Goal: Navigation & Orientation: Find specific page/section

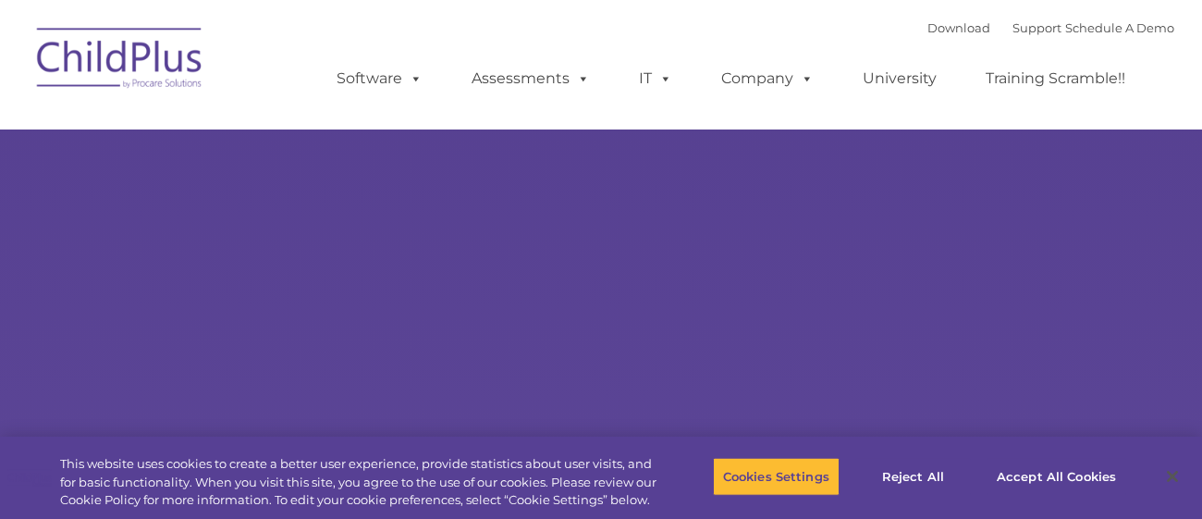
select select "MEDIUM"
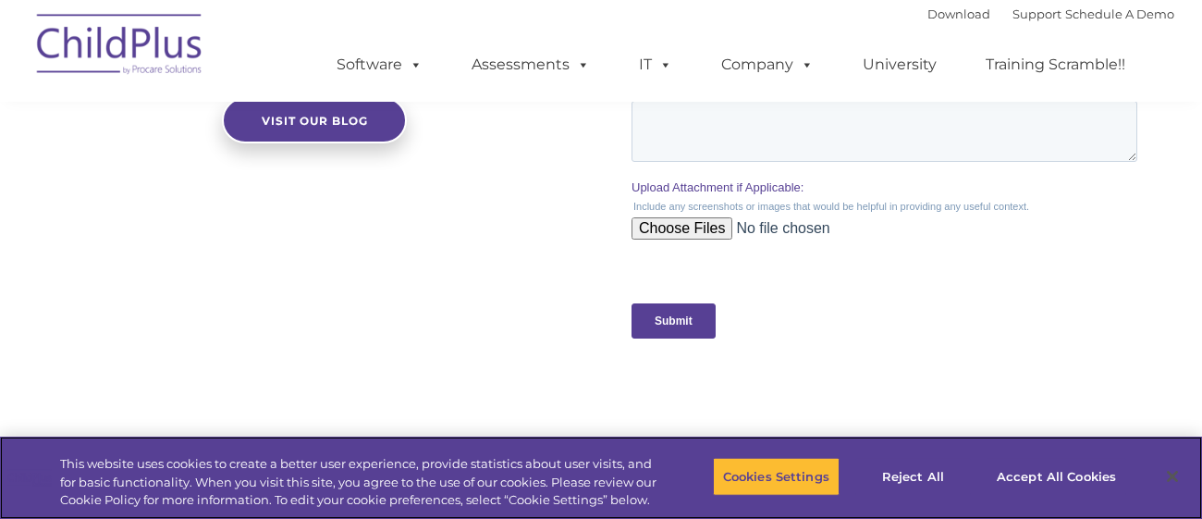
scroll to position [1826, 0]
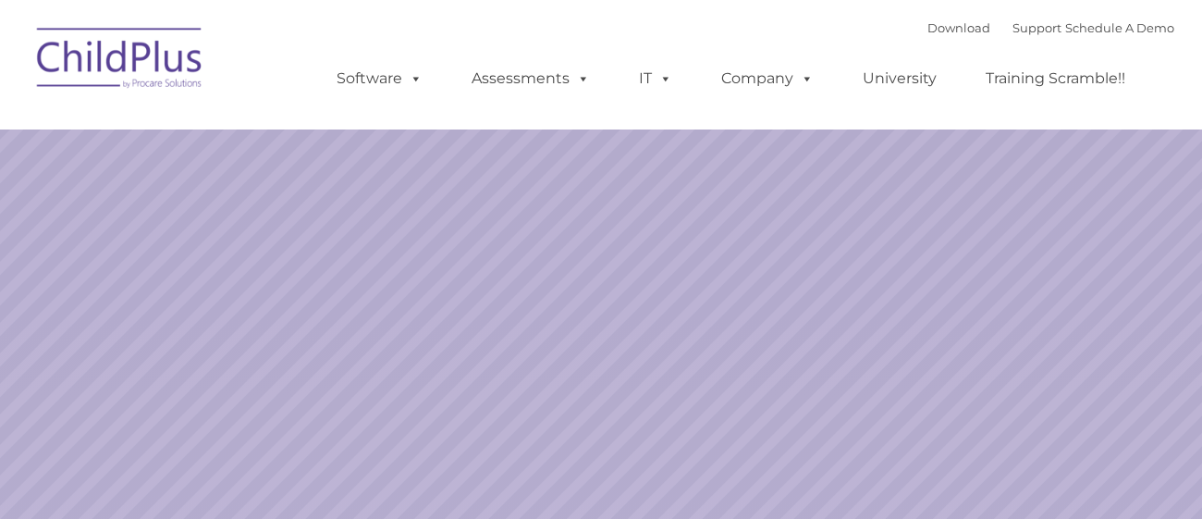
select select "MEDIUM"
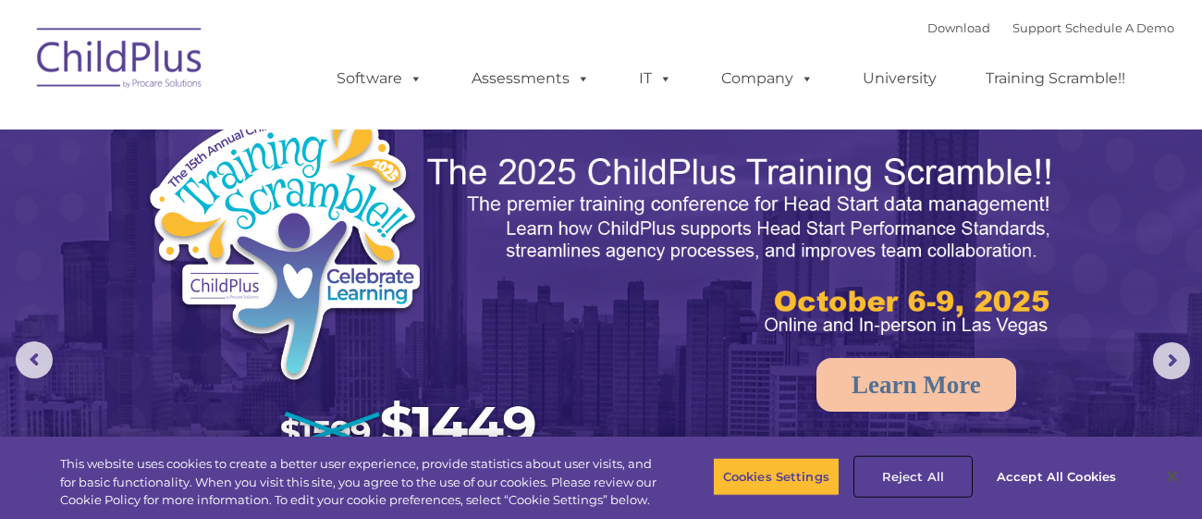
click at [910, 479] on button "Reject All" at bounding box center [913, 476] width 116 height 39
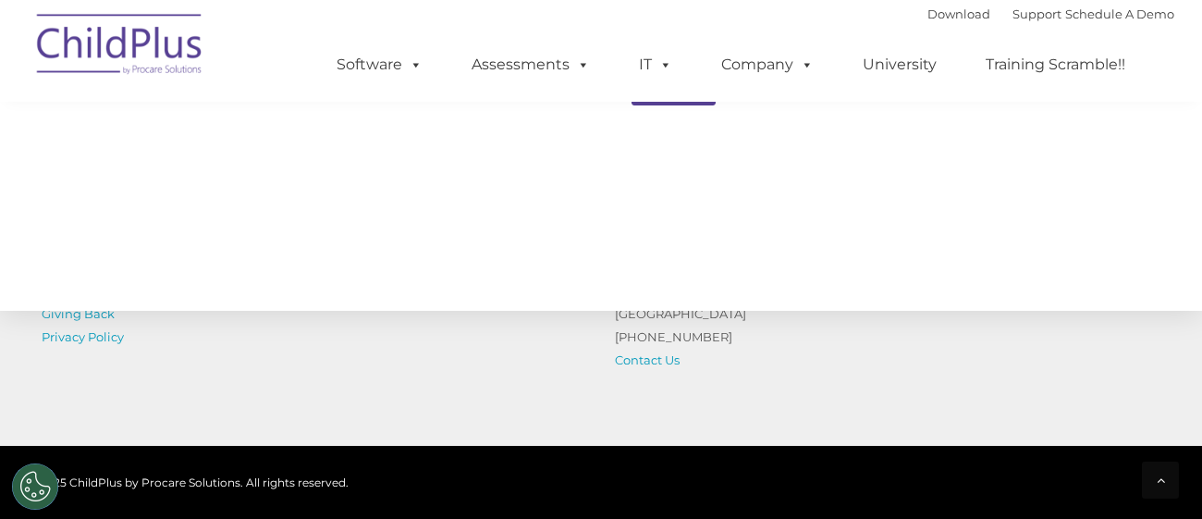
scroll to position [2248, 0]
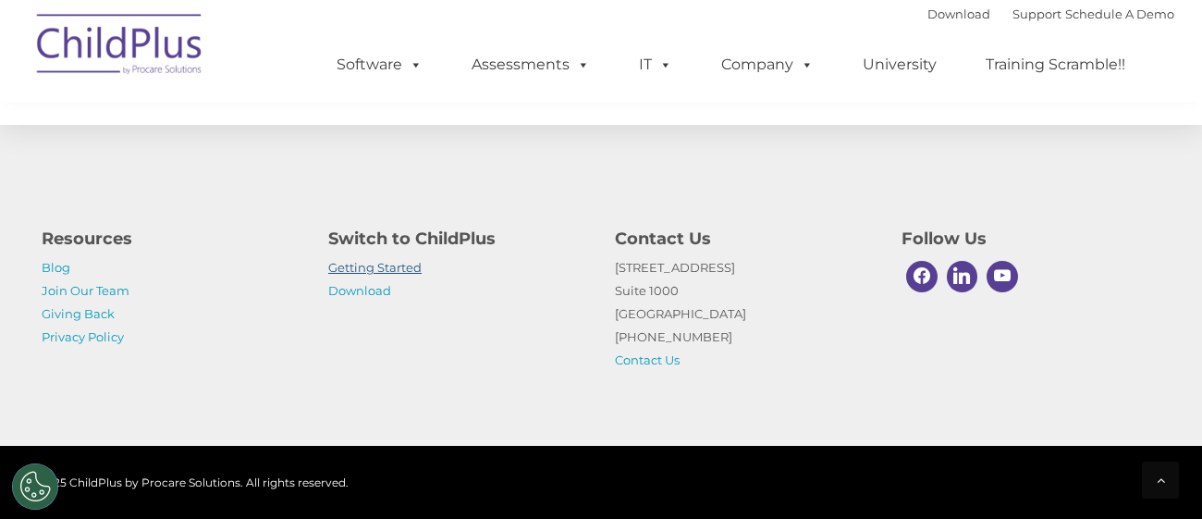
click at [368, 268] on link "Getting Started" at bounding box center [374, 267] width 93 height 15
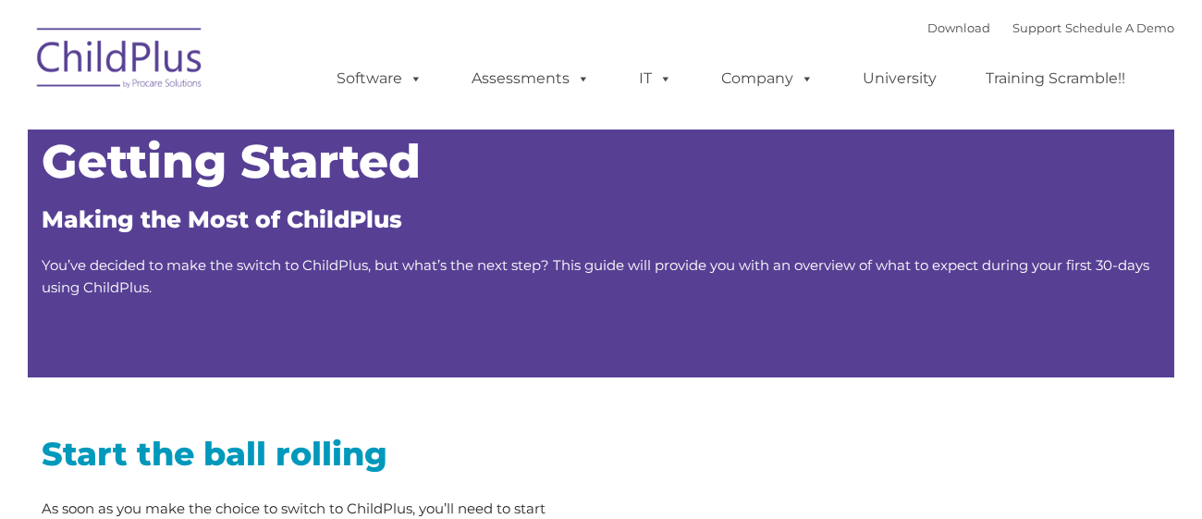
type input ""
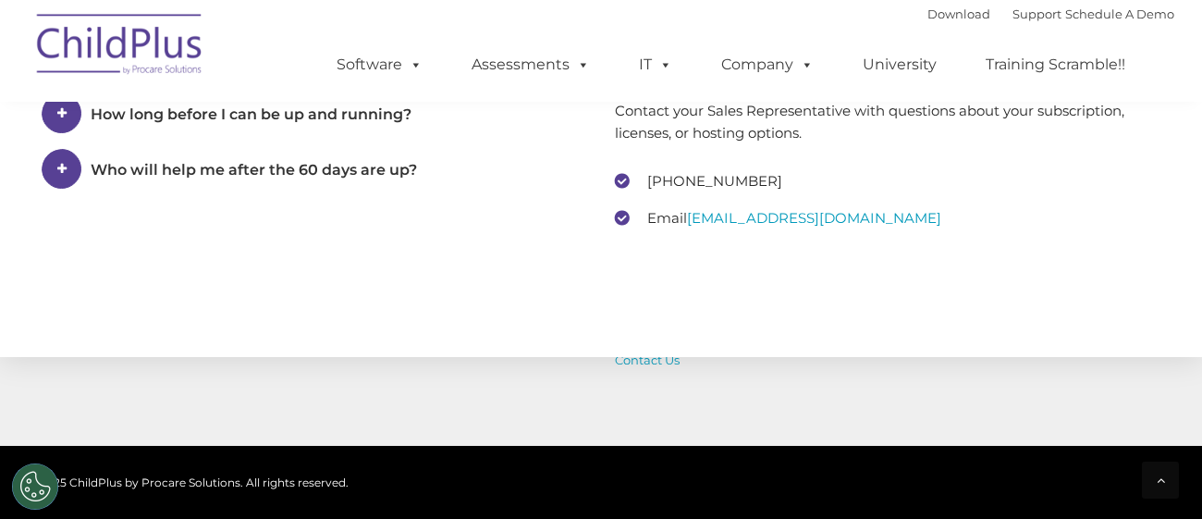
scroll to position [3040, 0]
